Goal: Information Seeking & Learning: Learn about a topic

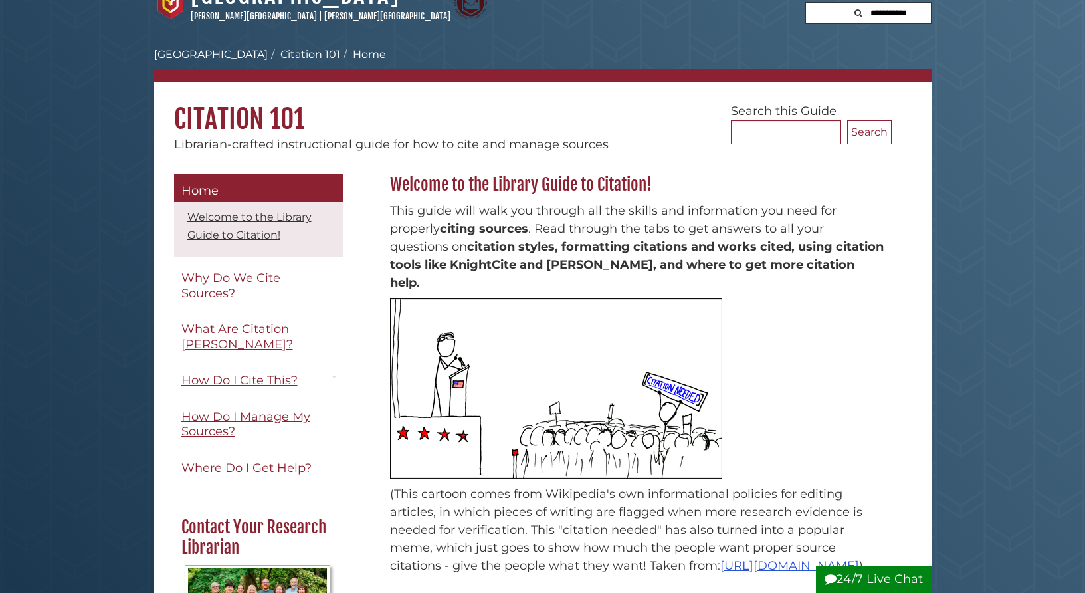
scroll to position [18, 0]
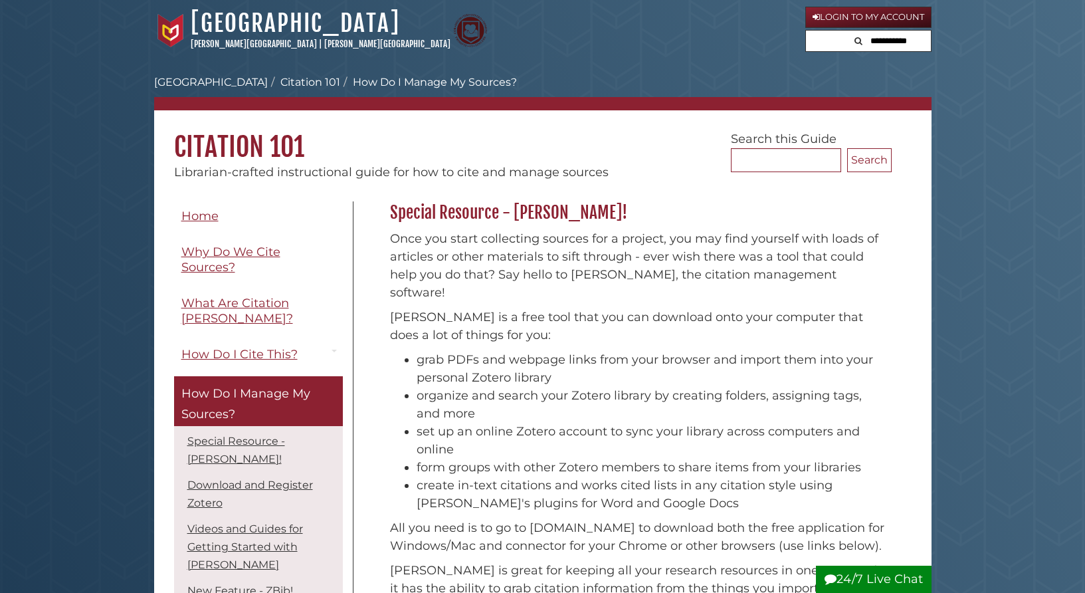
click at [669, 37] on div "Hekman Library Calvin University | Calvin Theological Seminary" at bounding box center [479, 31] width 651 height 44
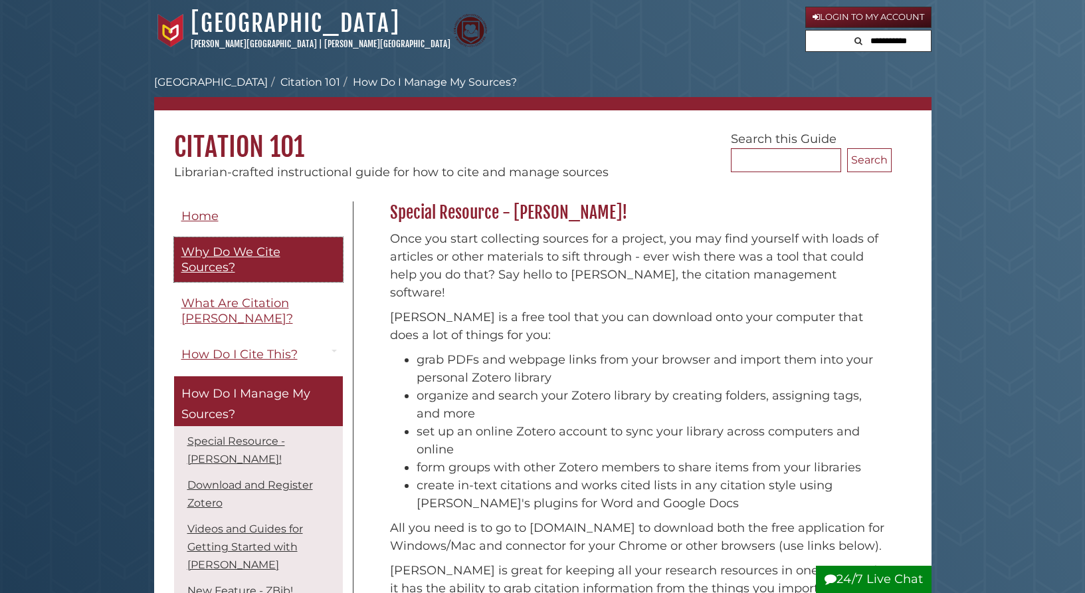
click at [222, 247] on span "Why Do We Cite Sources?" at bounding box center [230, 260] width 99 height 30
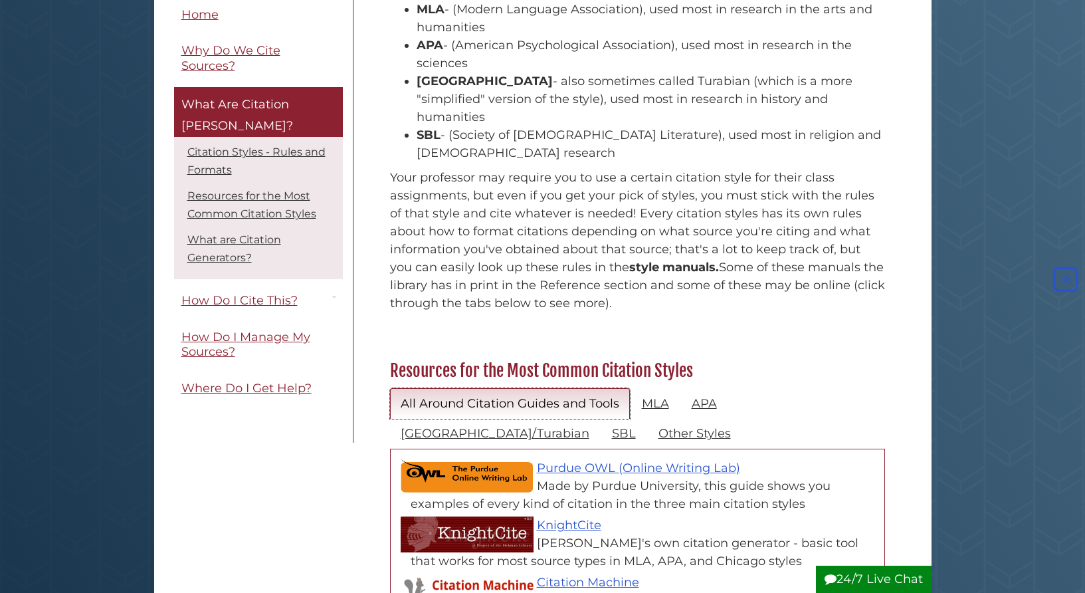
scroll to position [295, 0]
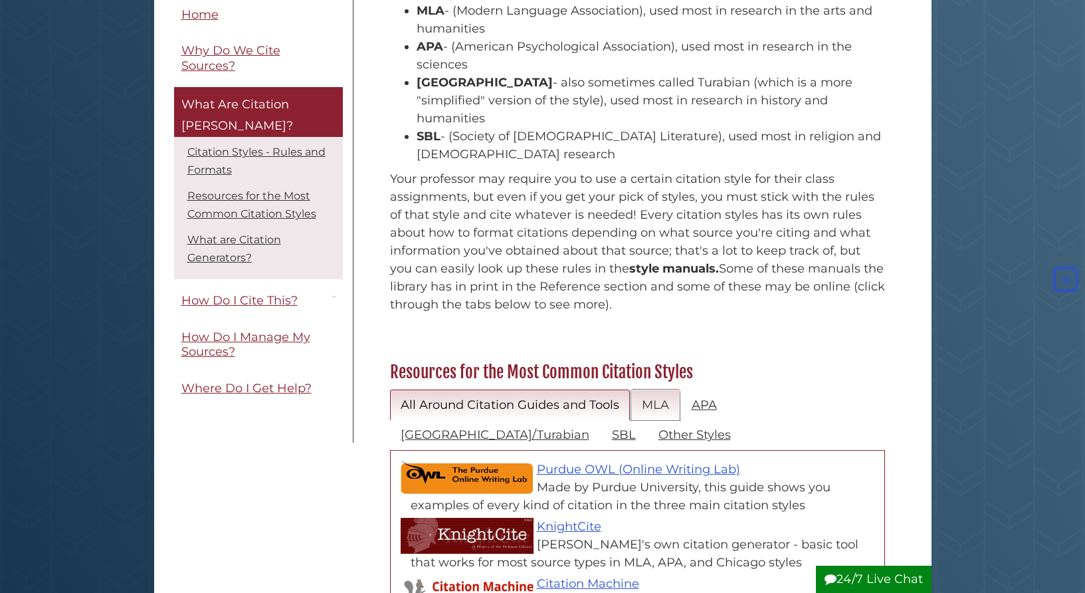
click at [651, 390] on link "MLA" at bounding box center [655, 405] width 49 height 31
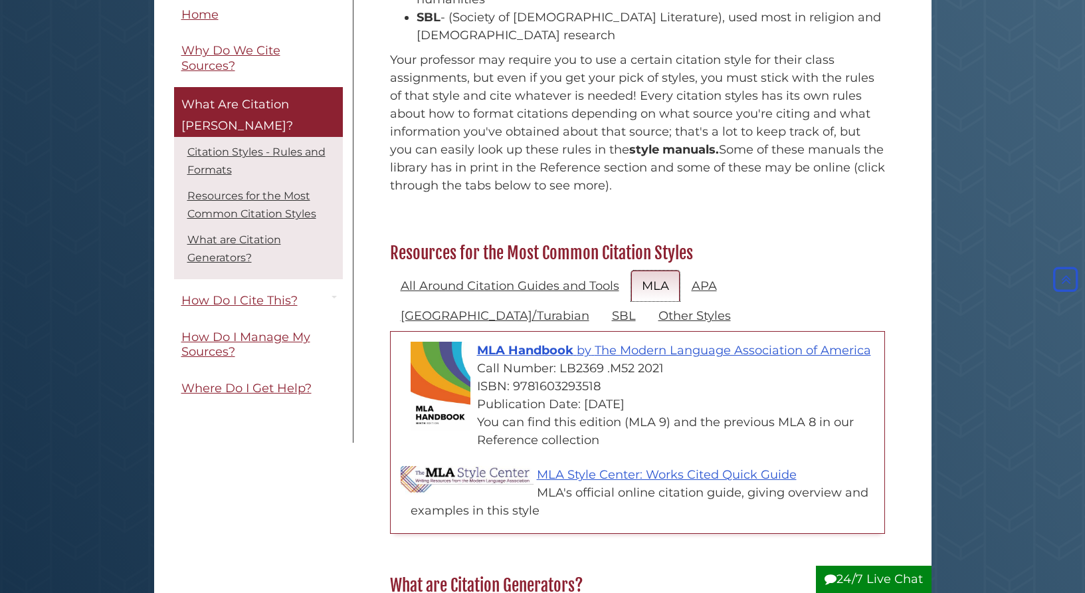
scroll to position [426, 0]
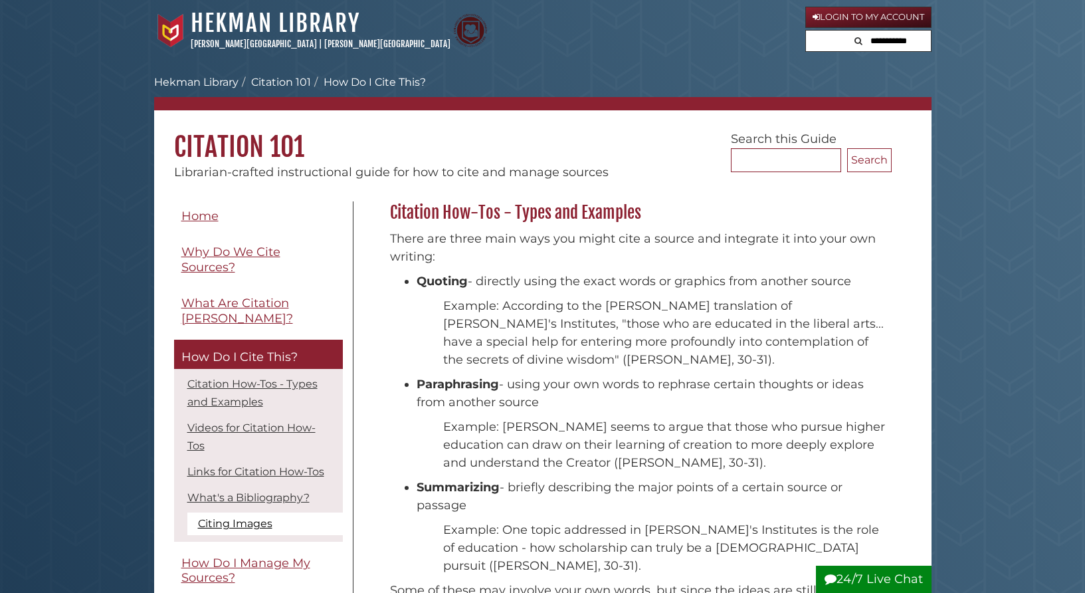
scroll to position [57, 0]
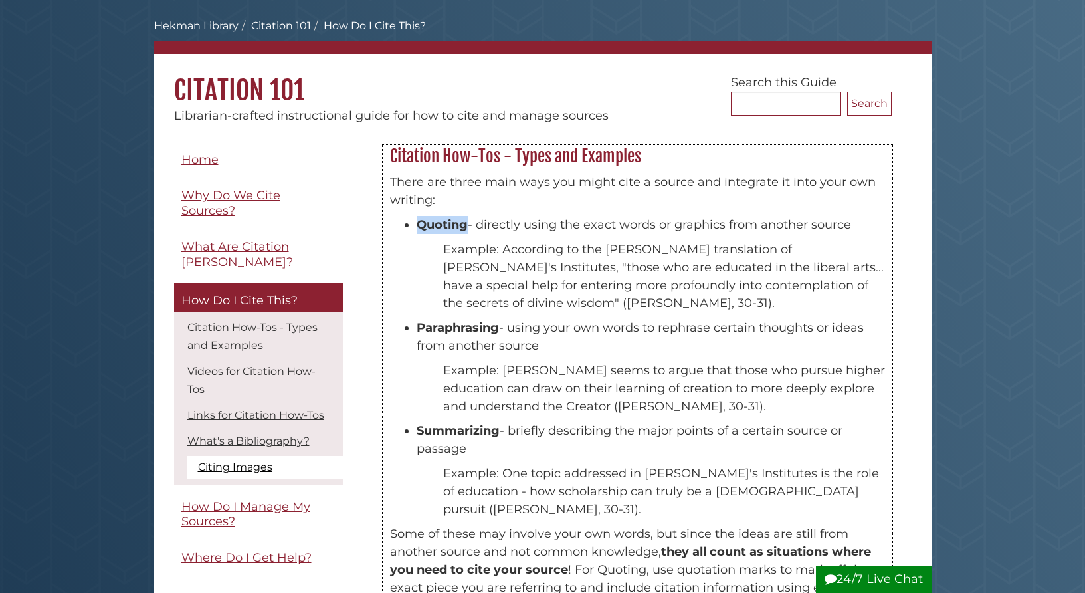
drag, startPoint x: 419, startPoint y: 223, endPoint x: 464, endPoint y: 223, distance: 44.5
click at [464, 223] on strong "Quoting" at bounding box center [442, 224] width 51 height 15
drag, startPoint x: 425, startPoint y: 328, endPoint x: 476, endPoint y: 332, distance: 50.6
click at [476, 332] on strong "Paraphrasing" at bounding box center [458, 327] width 82 height 15
click at [479, 420] on div "There are three main ways you might cite a source and integrate it into your ow…" at bounding box center [637, 433] width 495 height 520
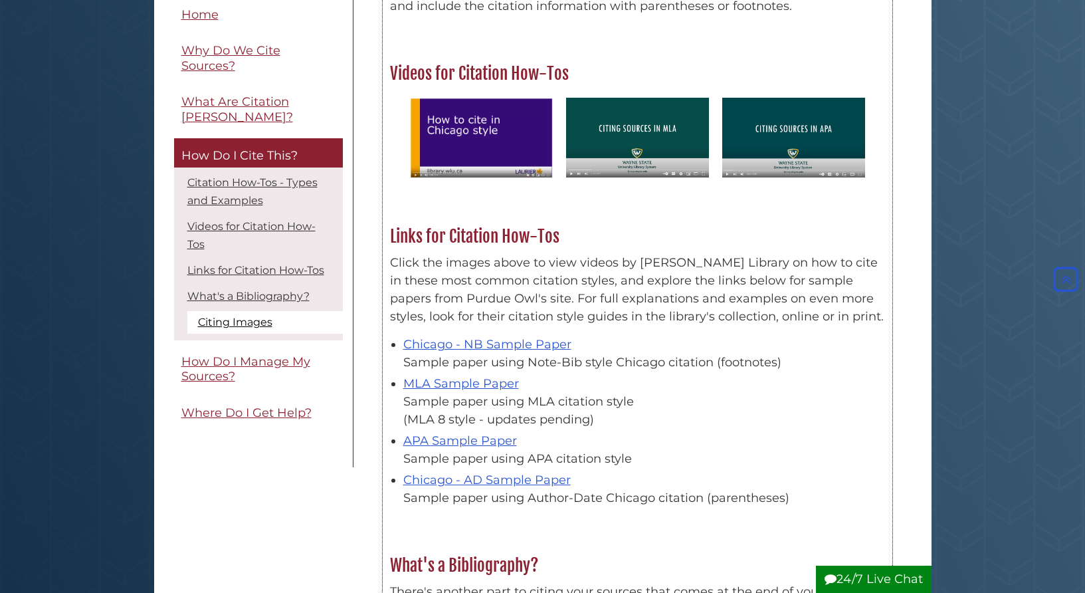
scroll to position [770, 0]
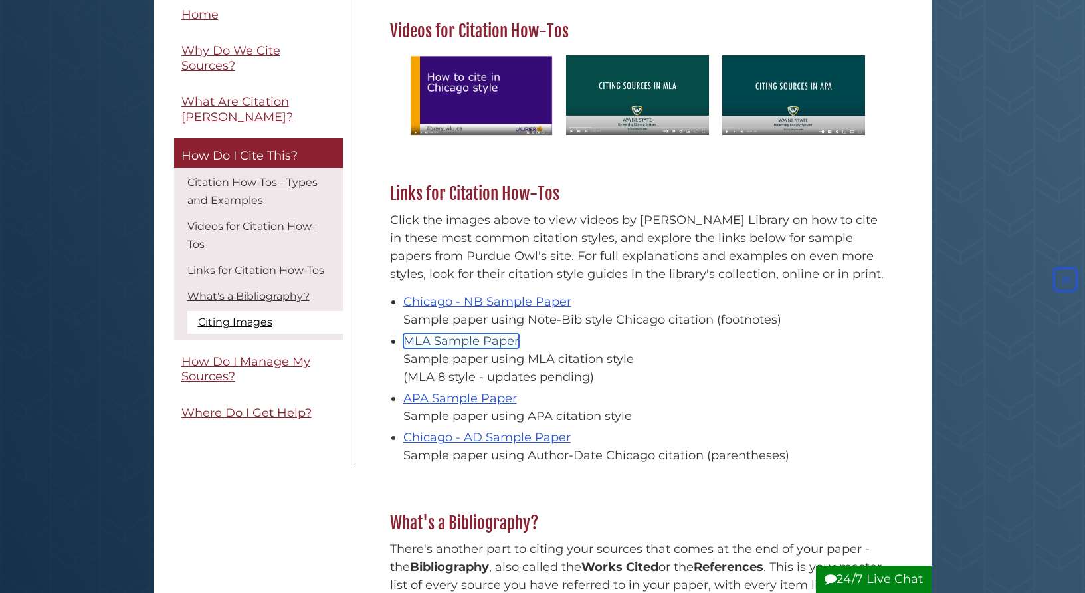
click at [481, 340] on link "MLA Sample Paper" at bounding box center [461, 341] width 116 height 15
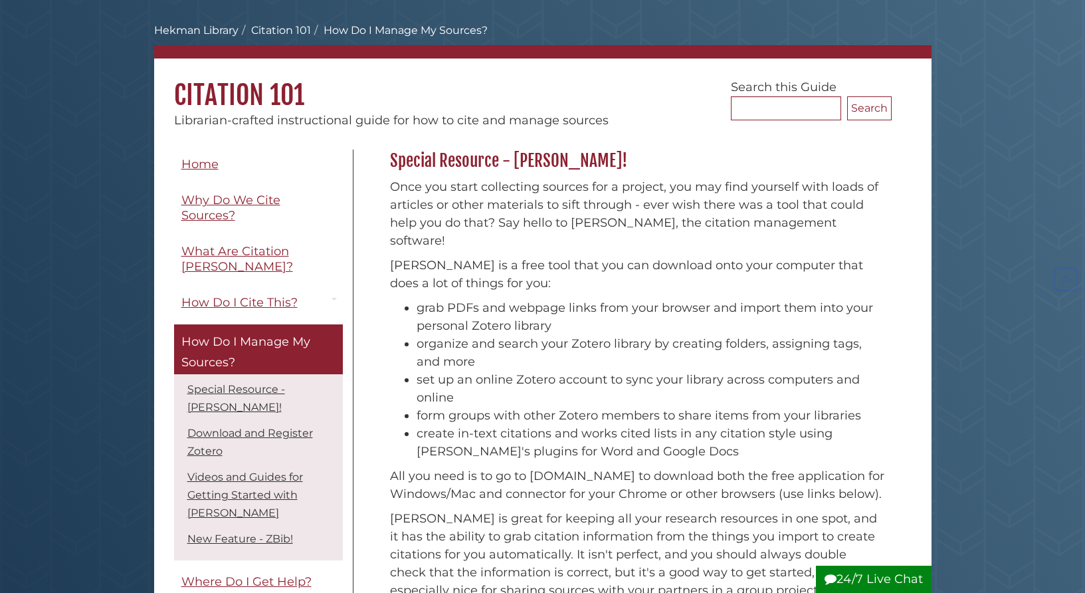
scroll to position [50, 0]
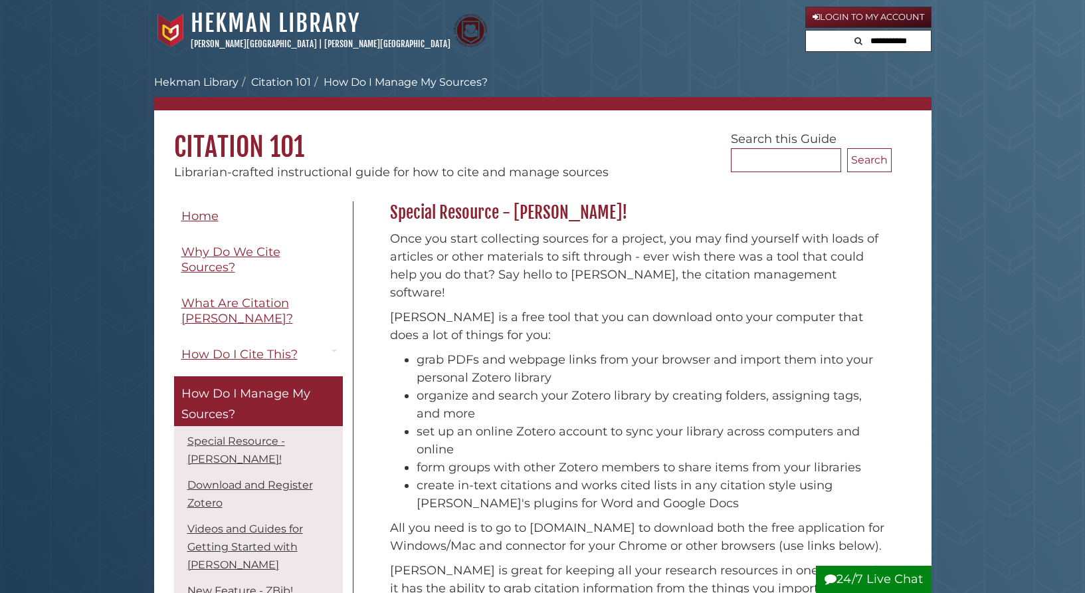
scroll to position [15, 0]
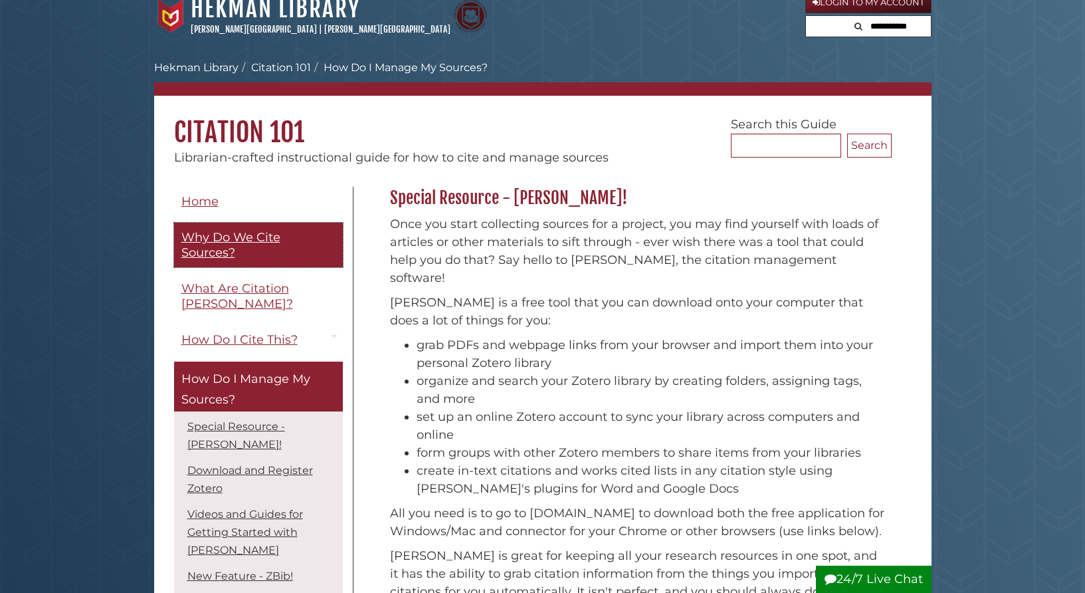
click at [205, 245] on span "Why Do We Cite Sources?" at bounding box center [230, 245] width 99 height 30
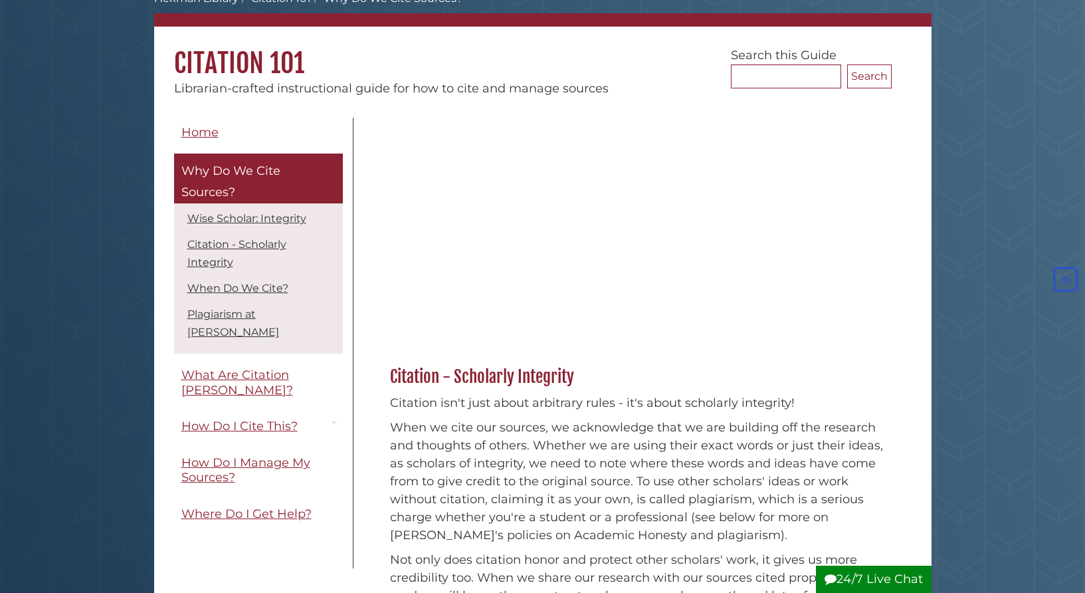
scroll to position [74, 0]
